Goal: Navigation & Orientation: Find specific page/section

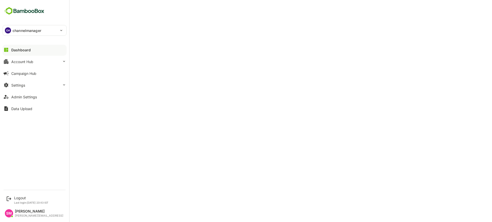
click at [37, 30] on p "channelmanager" at bounding box center [27, 30] width 29 height 5
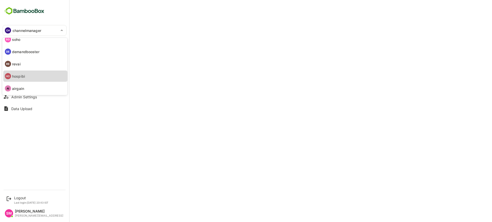
click at [23, 75] on p "hospibi" at bounding box center [18, 76] width 13 height 5
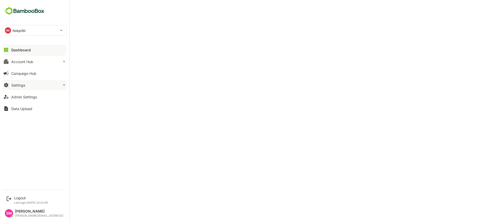
click at [26, 85] on button "Settings" at bounding box center [35, 85] width 64 height 10
click at [29, 88] on button "Settings" at bounding box center [35, 85] width 64 height 10
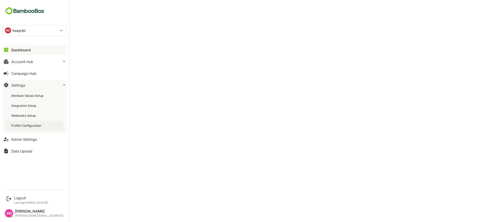
click at [36, 125] on div "Profile Configuration" at bounding box center [26, 126] width 31 height 4
click at [25, 50] on div "Dashboard" at bounding box center [20, 50] width 18 height 4
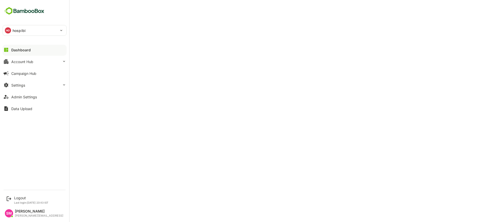
click at [24, 28] on p "hospibi" at bounding box center [19, 30] width 13 height 5
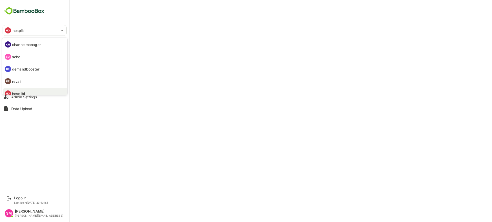
scroll to position [4, 0]
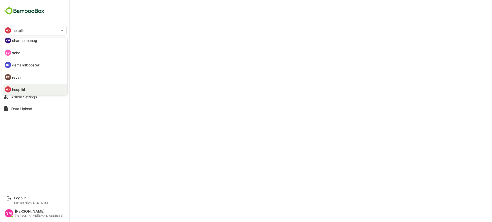
click at [141, 40] on div at bounding box center [246, 111] width 492 height 222
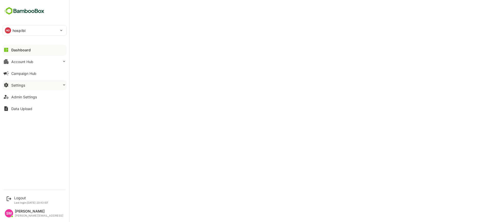
click at [30, 85] on button "Settings" at bounding box center [35, 85] width 64 height 10
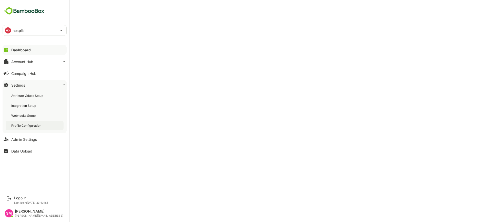
click at [34, 128] on div "Profile Configuration" at bounding box center [35, 125] width 58 height 9
click at [26, 51] on div "Dashboard" at bounding box center [20, 50] width 18 height 4
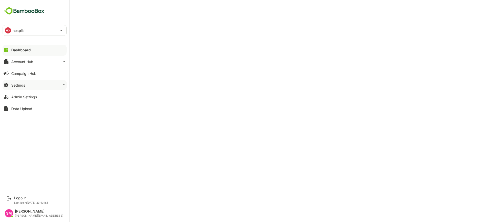
click at [30, 88] on button "Settings" at bounding box center [35, 85] width 64 height 10
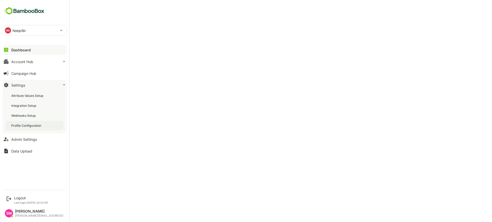
click at [32, 127] on div "Profile Configuration" at bounding box center [26, 126] width 31 height 4
click at [23, 50] on div "Dashboard" at bounding box center [20, 50] width 18 height 4
